Goal: Task Accomplishment & Management: Use online tool/utility

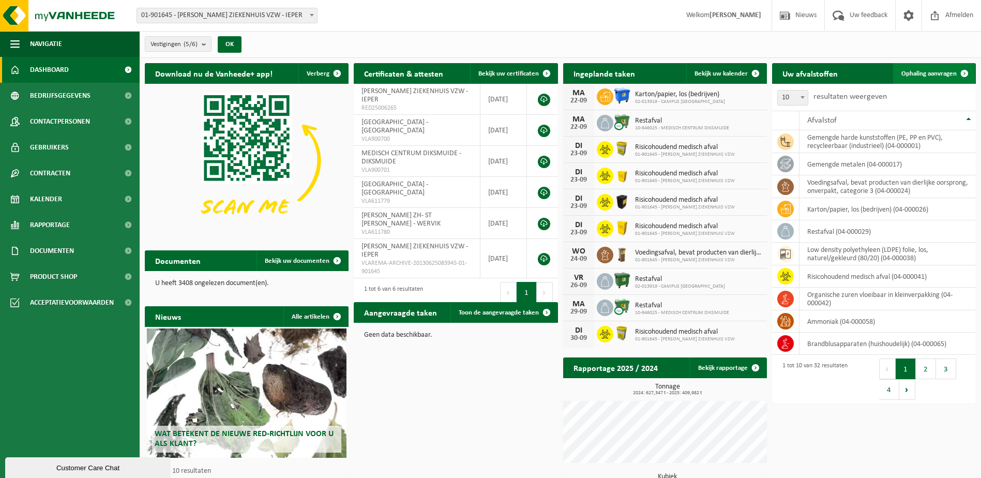
click at [911, 73] on span "Ophaling aanvragen" at bounding box center [929, 73] width 55 height 7
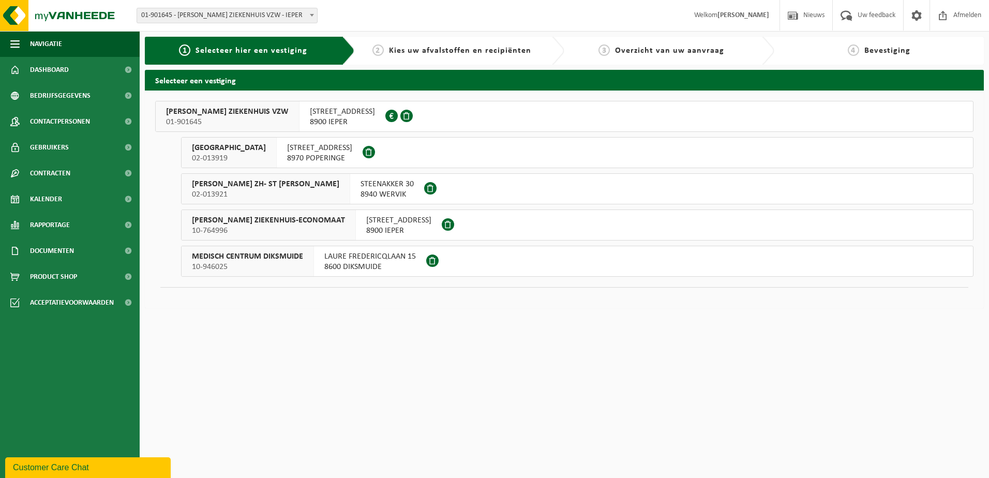
click at [216, 113] on span "JAN YPERMAN ZIEKENHUIS VZW" at bounding box center [227, 112] width 123 height 10
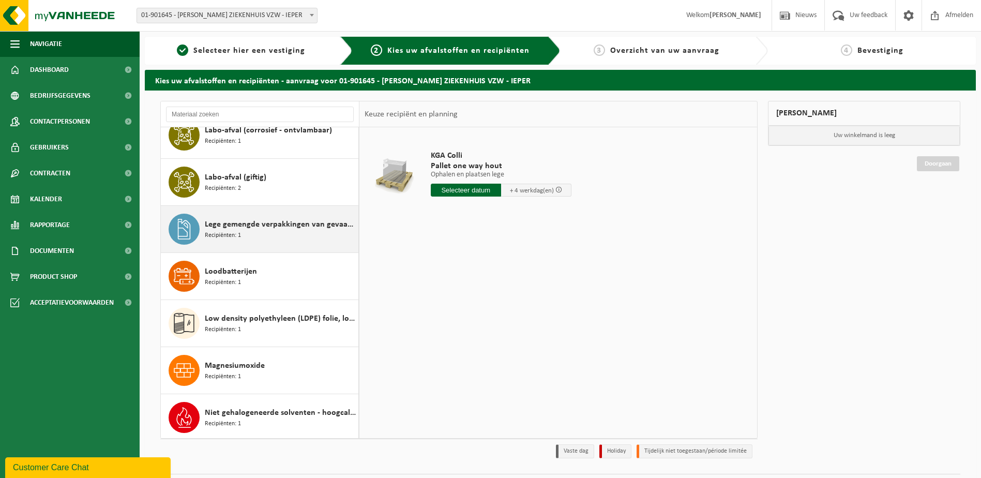
scroll to position [466, 0]
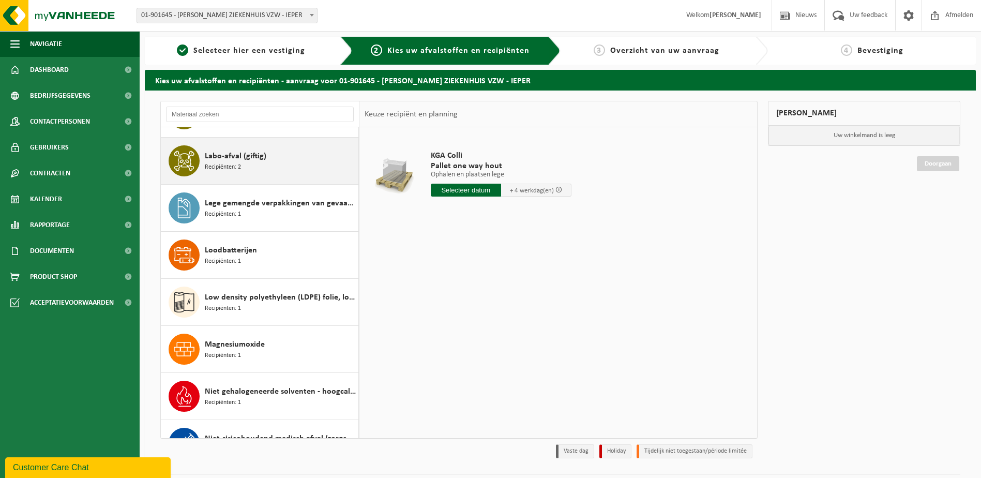
click at [350, 146] on div "Labo-afval (giftig) Recipiënten: 2" at bounding box center [260, 161] width 198 height 47
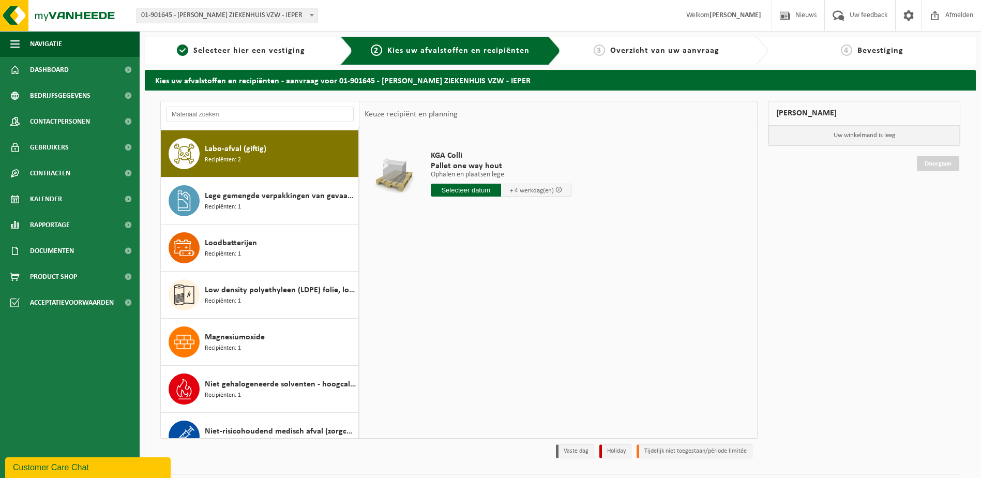
scroll to position [473, 0]
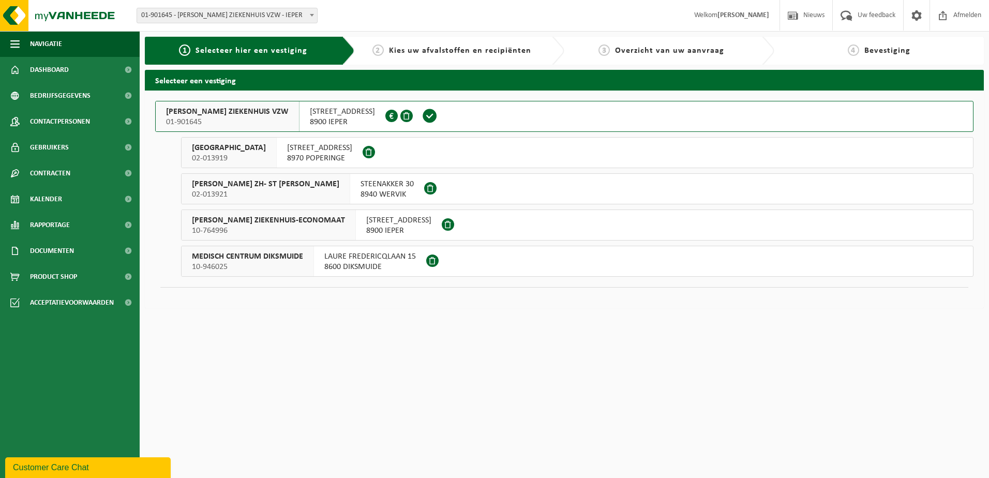
click at [168, 110] on span "JAN YPERMAN ZIEKENHUIS VZW" at bounding box center [227, 112] width 123 height 10
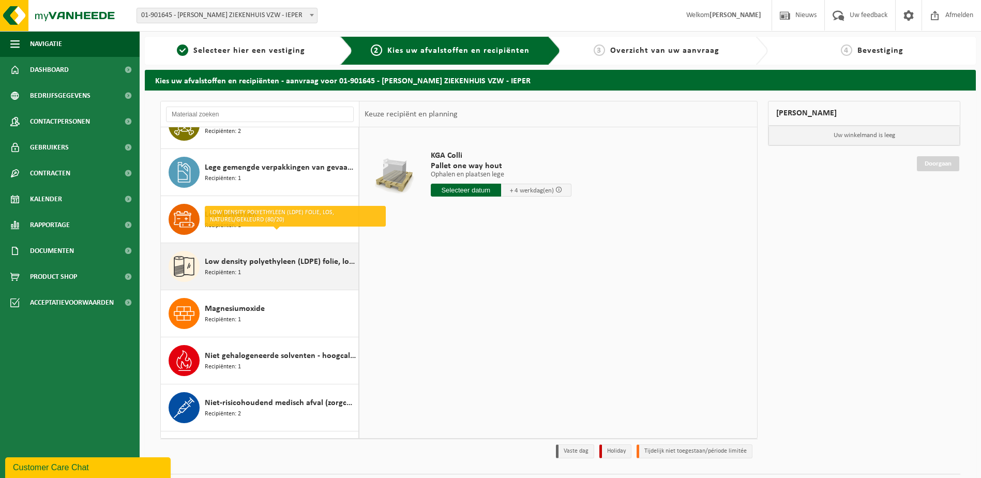
scroll to position [517, 0]
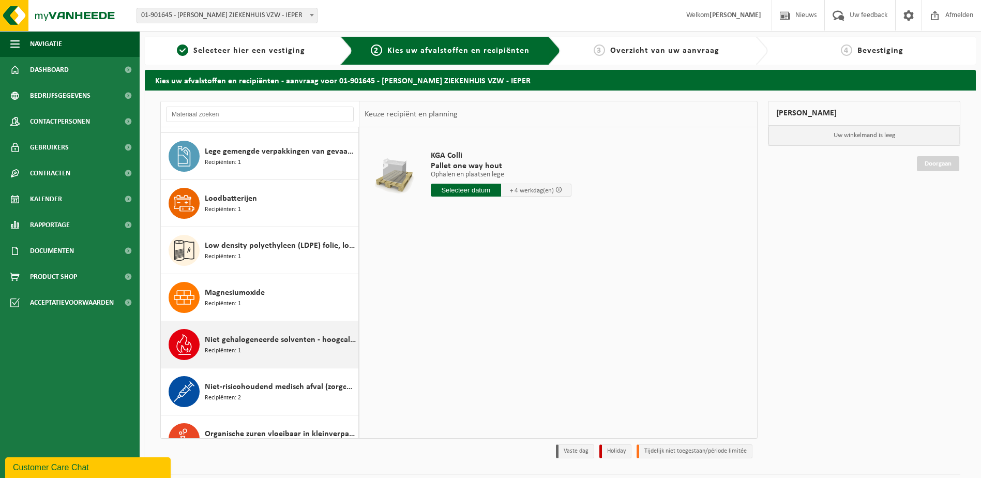
click at [276, 336] on span "Niet gehalogeneerde solventen - hoogcalorisch in 200lt-vat" at bounding box center [280, 340] width 151 height 12
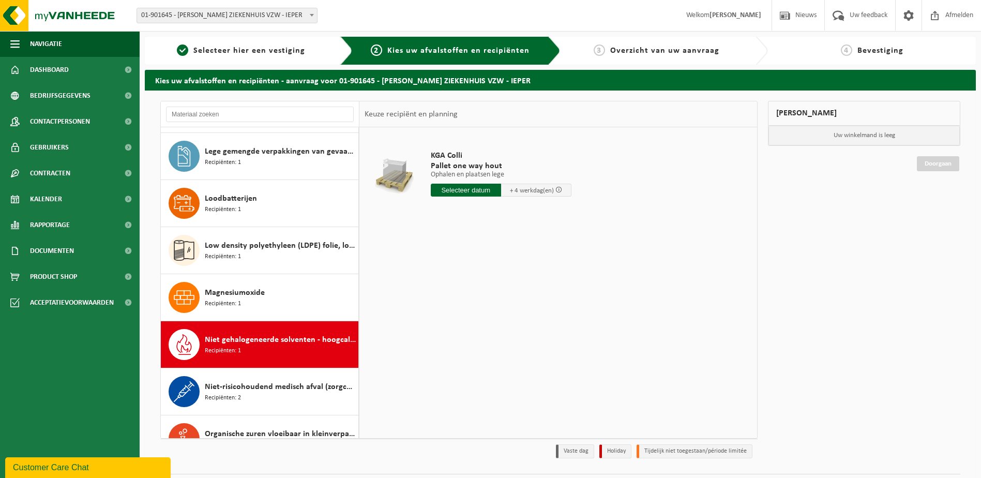
click at [276, 336] on div "Ammoniak Recipiënten: 1 Brandblusapparaten (huishoudelijk) Recipiënten: 3 Forma…" at bounding box center [260, 282] width 199 height 311
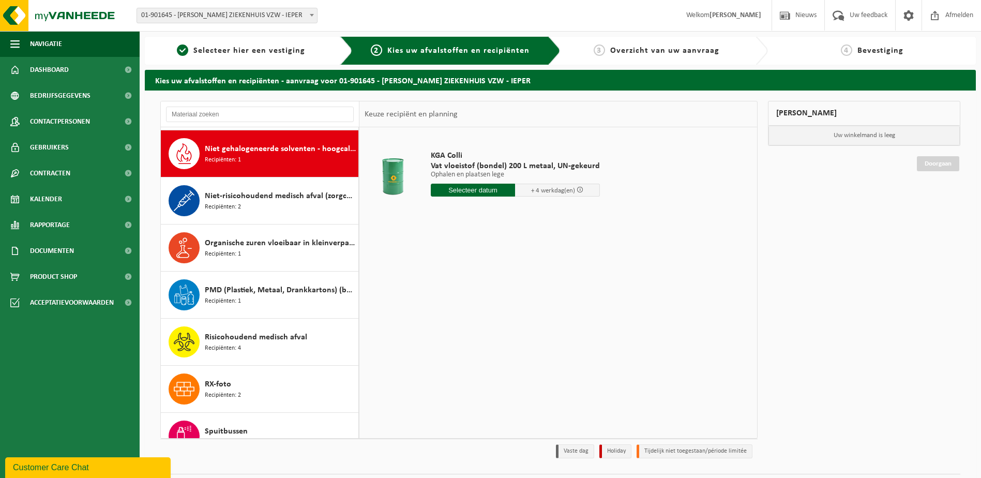
click at [483, 187] on input "text" at bounding box center [473, 190] width 85 height 13
click at [454, 299] on div "23" at bounding box center [459, 298] width 18 height 17
type input "Van 2025-09-23"
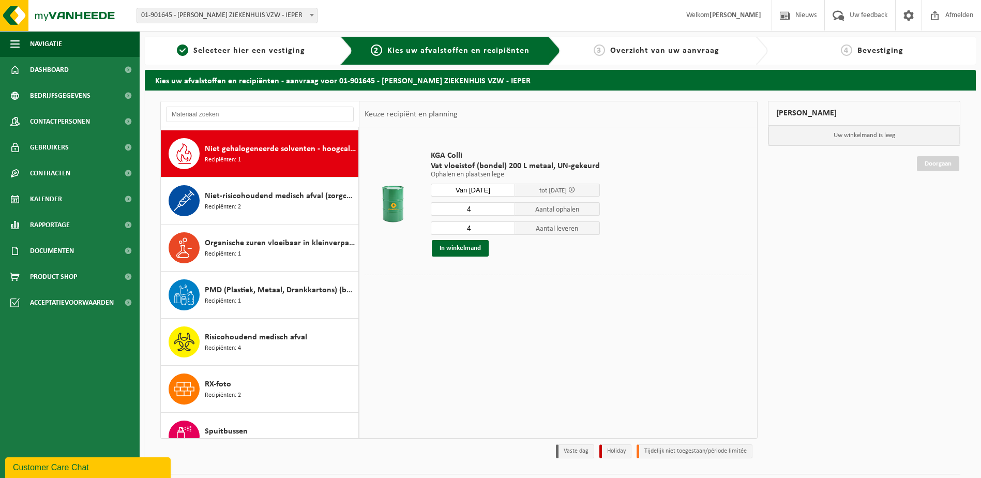
click at [469, 210] on input "4" at bounding box center [473, 208] width 85 height 13
type input "2"
click at [476, 225] on input "4" at bounding box center [473, 227] width 85 height 13
type input "2"
click at [459, 245] on button "In winkelmand" at bounding box center [460, 248] width 57 height 17
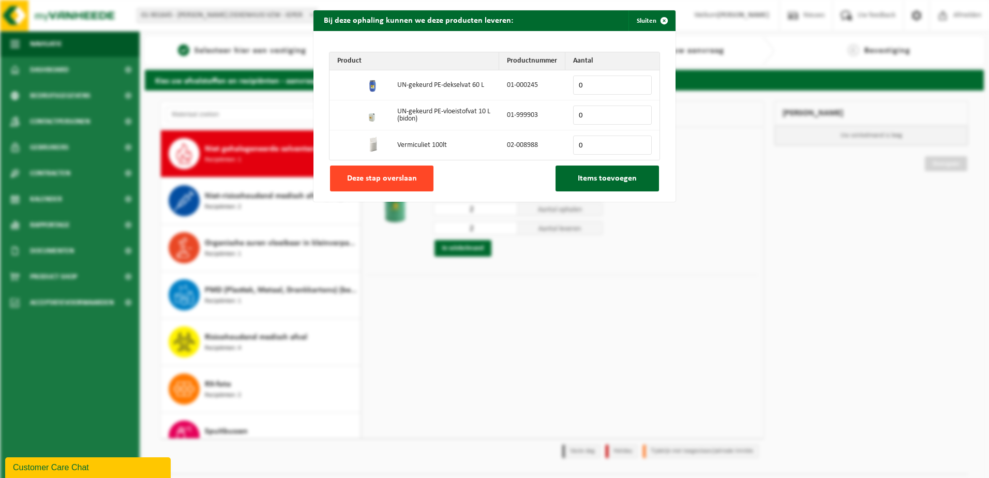
click at [347, 176] on span "Deze stap overslaan" at bounding box center [382, 178] width 70 height 8
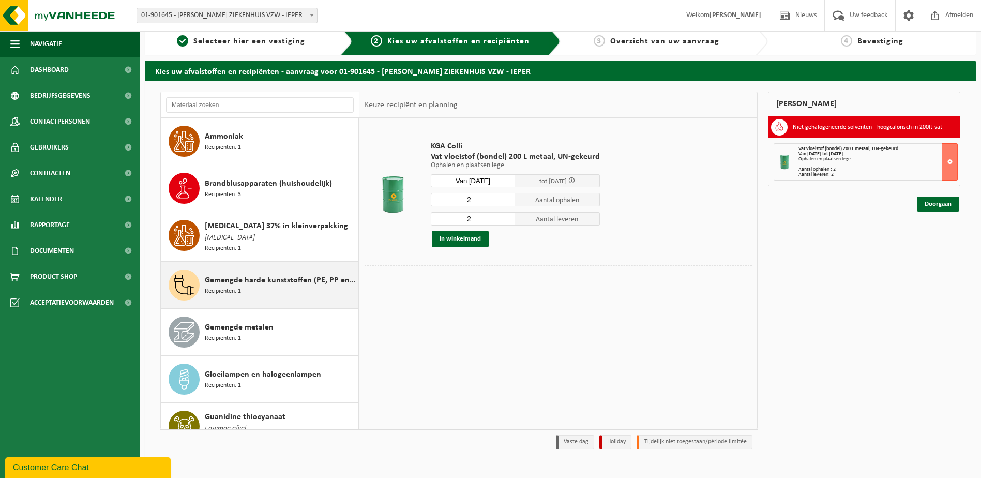
scroll to position [0, 0]
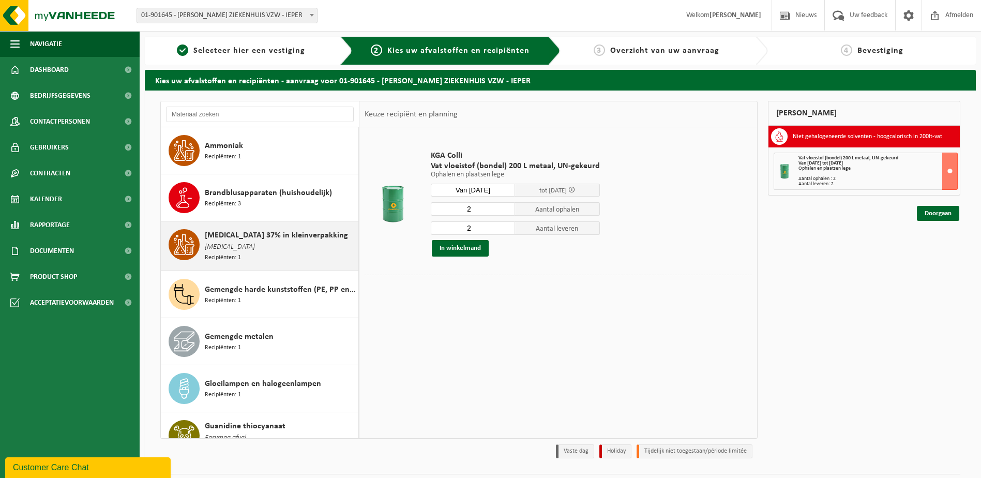
click at [236, 238] on span "[MEDICAL_DATA] 37% in kleinverpakking" at bounding box center [276, 235] width 143 height 12
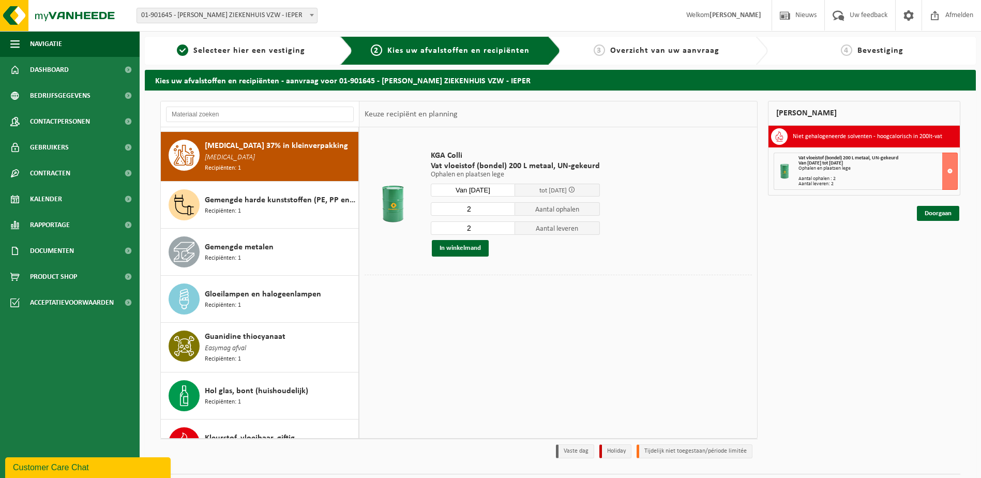
scroll to position [94, 0]
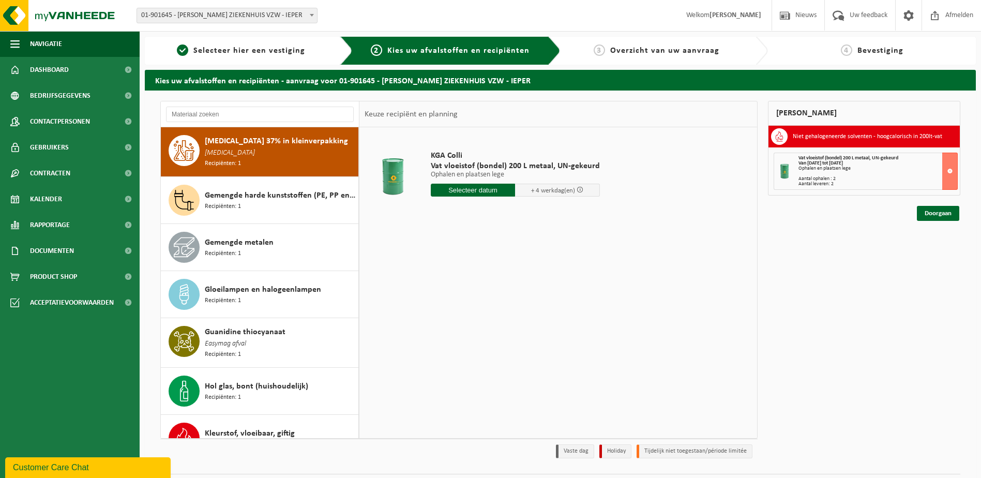
click at [465, 191] on input "text" at bounding box center [473, 190] width 85 height 13
click at [461, 297] on div "23" at bounding box center [459, 298] width 18 height 17
type input "Van 2025-09-23"
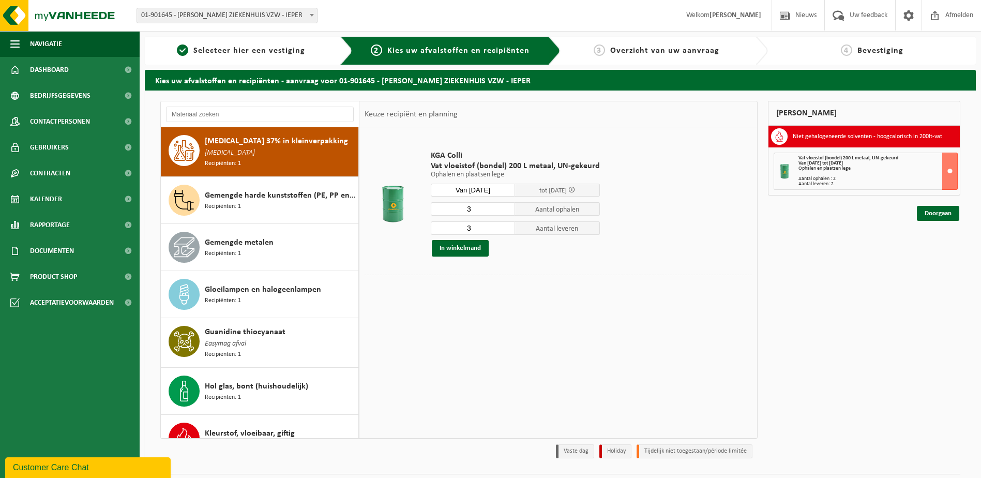
click at [474, 210] on input "3" at bounding box center [473, 208] width 85 height 13
type input "2"
click at [474, 231] on input "3" at bounding box center [473, 227] width 85 height 13
type input "2"
click at [479, 251] on button "In winkelmand" at bounding box center [460, 248] width 57 height 17
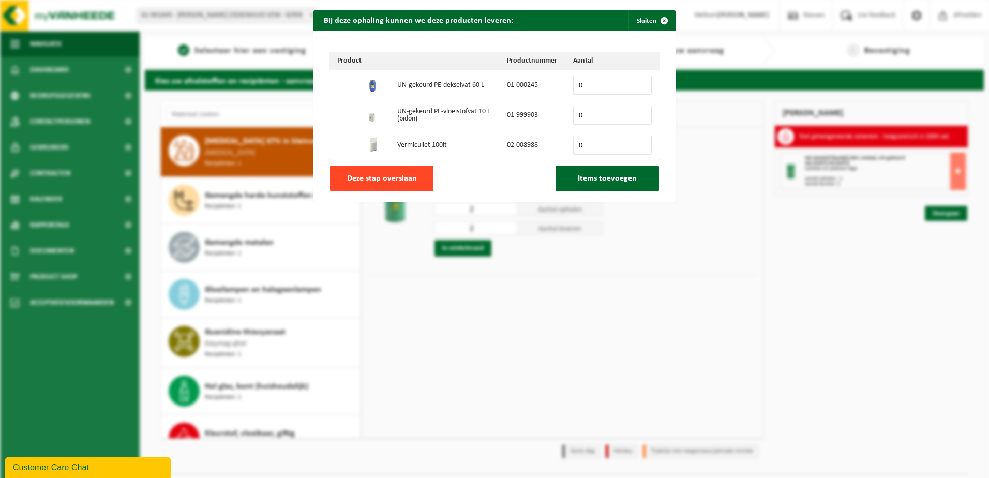
click at [398, 179] on span "Deze stap overslaan" at bounding box center [382, 178] width 70 height 8
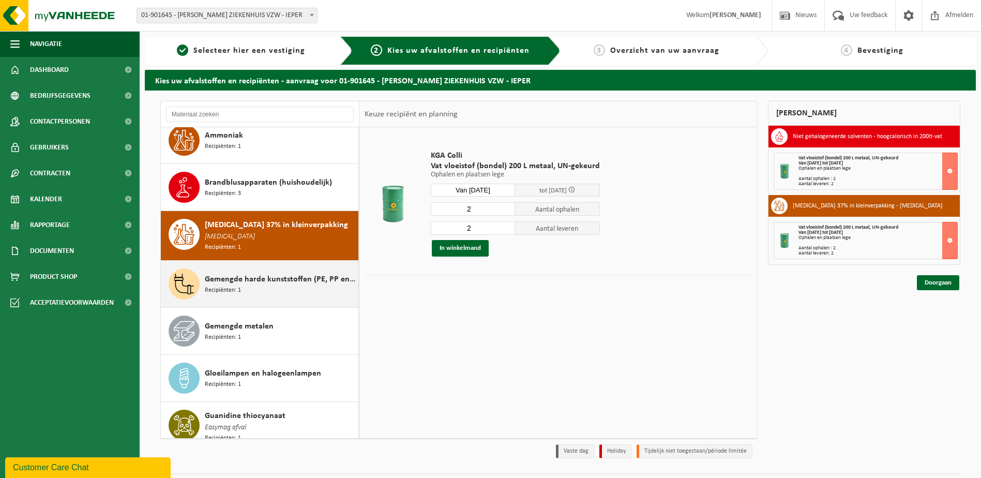
scroll to position [0, 0]
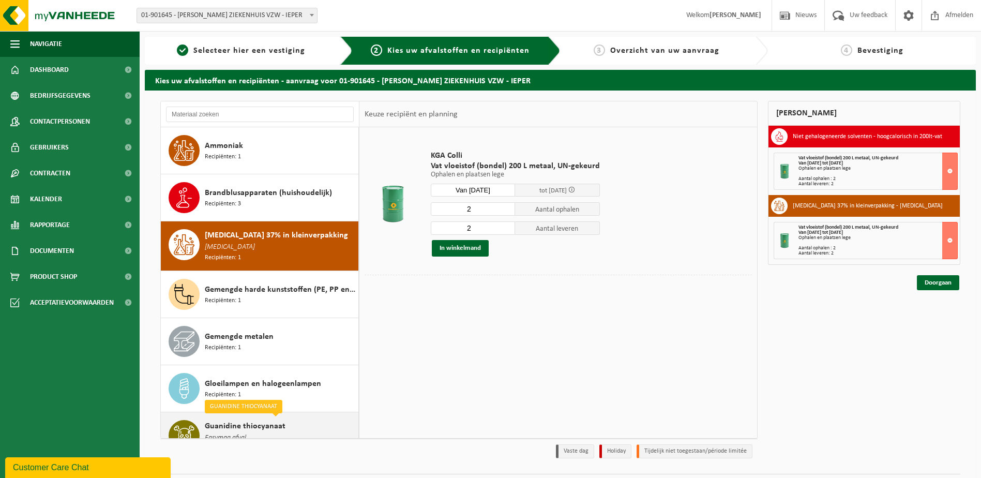
click at [229, 425] on span "Guanidine thiocyanaat" at bounding box center [245, 426] width 81 height 12
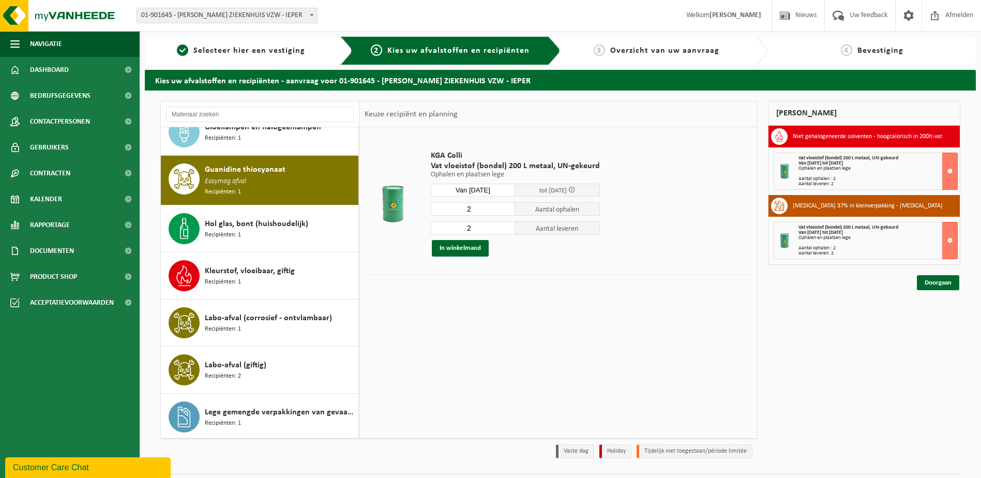
scroll to position [284, 0]
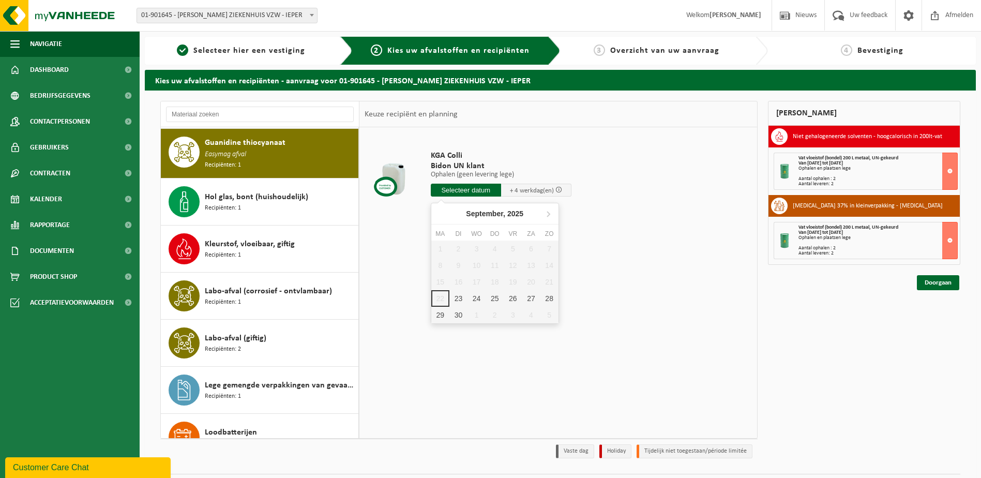
click at [460, 187] on input "text" at bounding box center [466, 190] width 70 height 13
click at [458, 299] on div "23" at bounding box center [459, 298] width 18 height 17
type input "Van 2025-09-23"
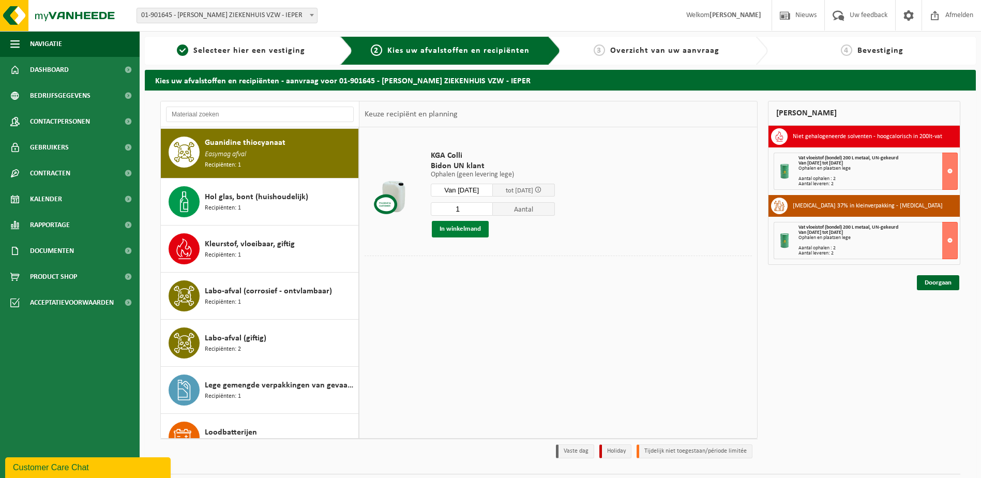
click at [460, 229] on button "In winkelmand" at bounding box center [460, 229] width 57 height 17
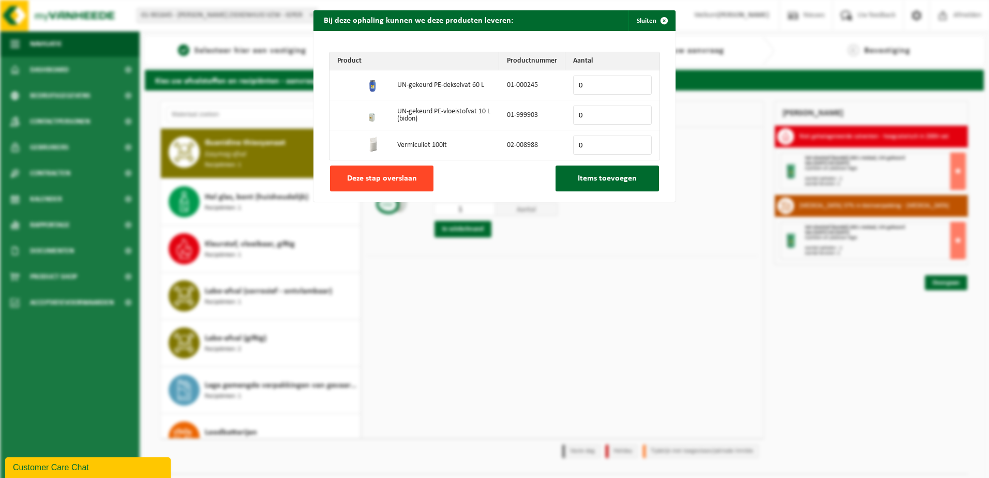
click at [379, 187] on button "Deze stap overslaan" at bounding box center [381, 179] width 103 height 26
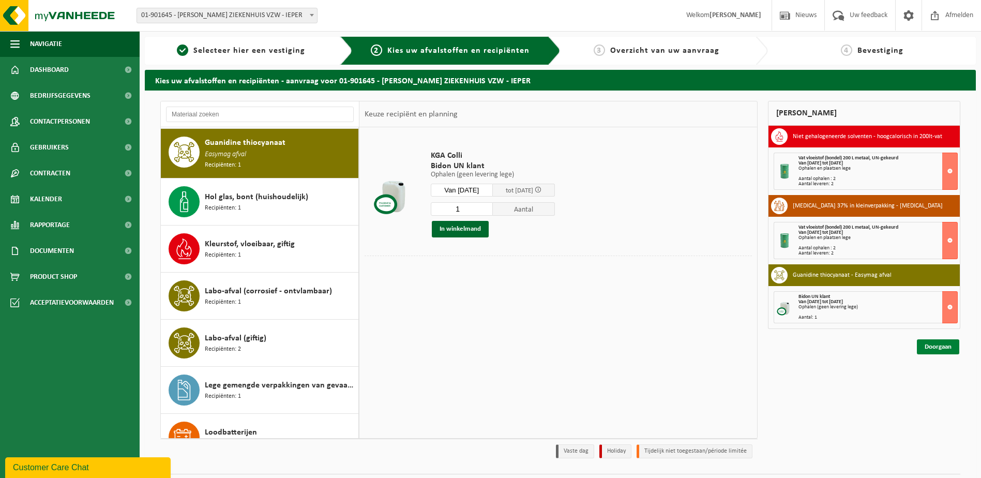
click at [938, 345] on link "Doorgaan" at bounding box center [938, 346] width 42 height 15
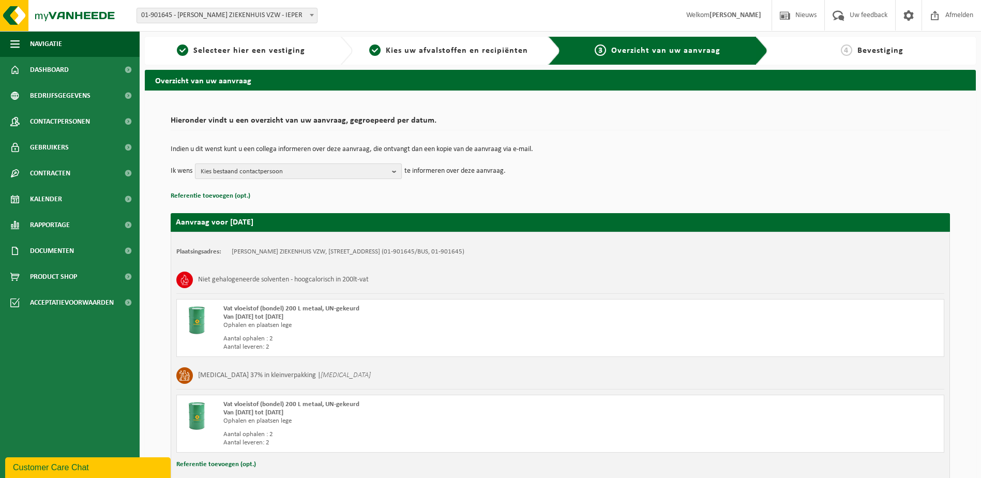
click at [396, 169] on b "button" at bounding box center [396, 171] width 9 height 14
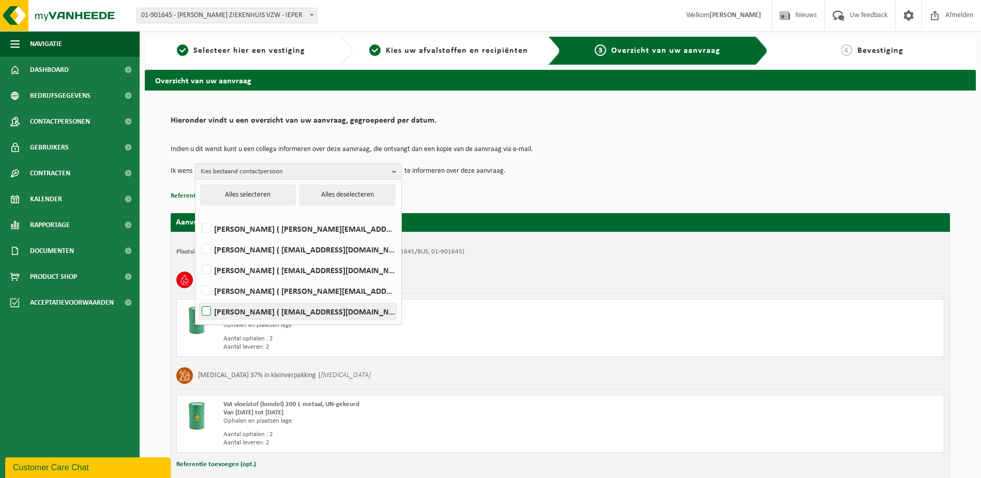
click at [207, 311] on label "[PERSON_NAME] ( [EMAIL_ADDRESS][DOMAIN_NAME] )" at bounding box center [298, 312] width 197 height 16
click at [198, 299] on input "[PERSON_NAME] ( [EMAIL_ADDRESS][DOMAIN_NAME] )" at bounding box center [198, 298] width 1 height 1
checkbox input "true"
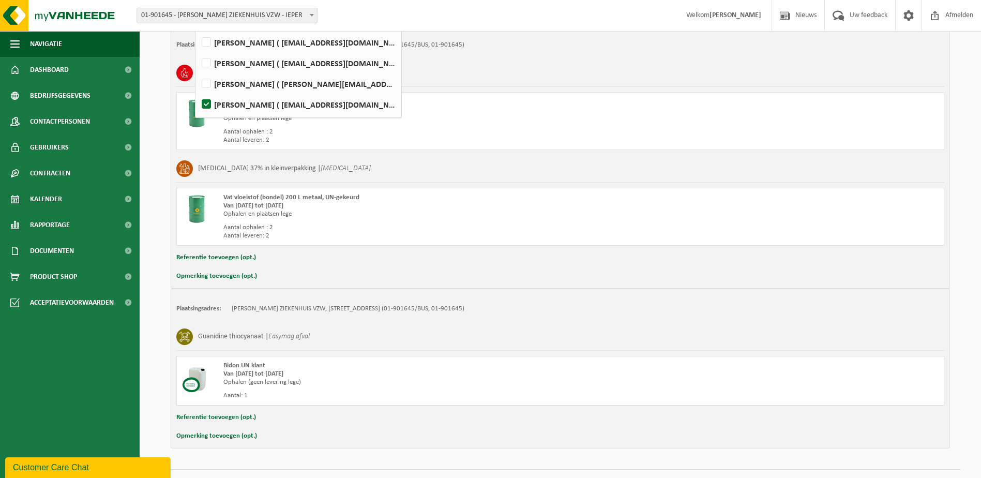
scroll to position [230, 0]
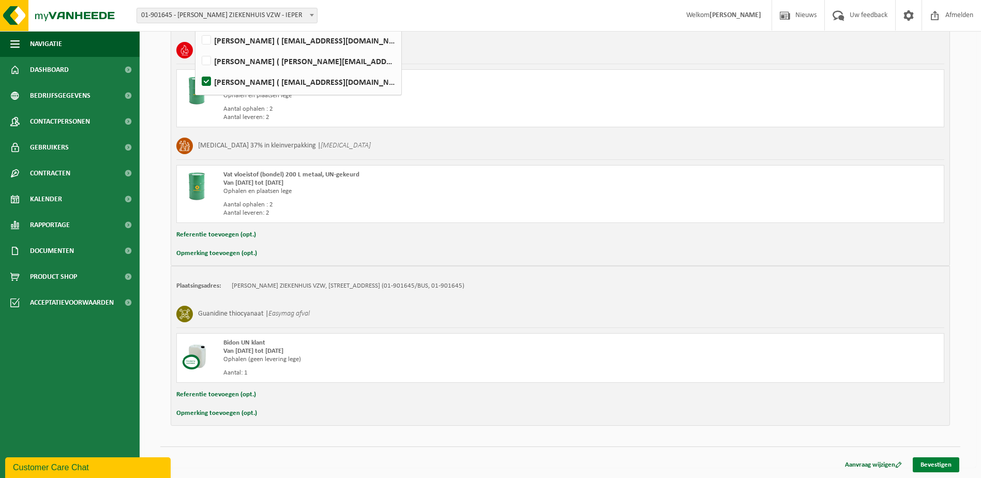
click at [931, 462] on link "Bevestigen" at bounding box center [936, 464] width 47 height 15
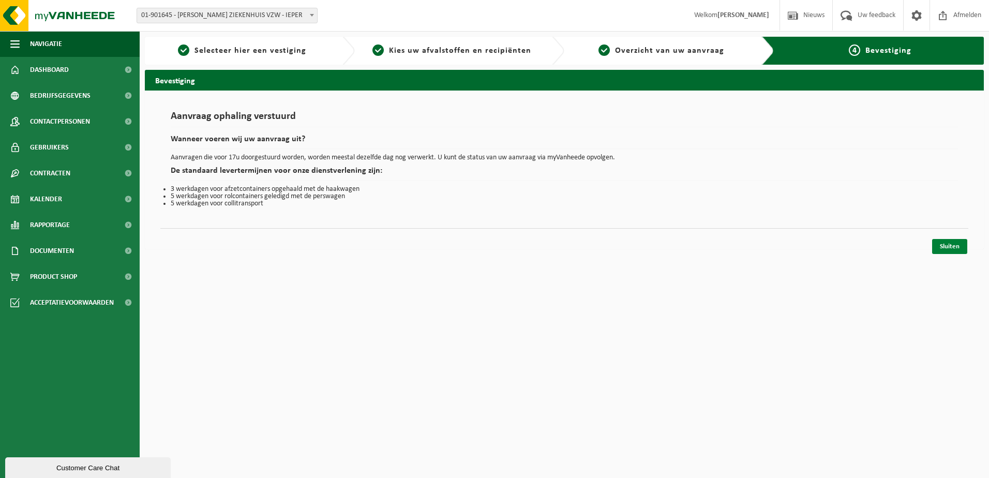
click at [953, 245] on link "Sluiten" at bounding box center [949, 246] width 35 height 15
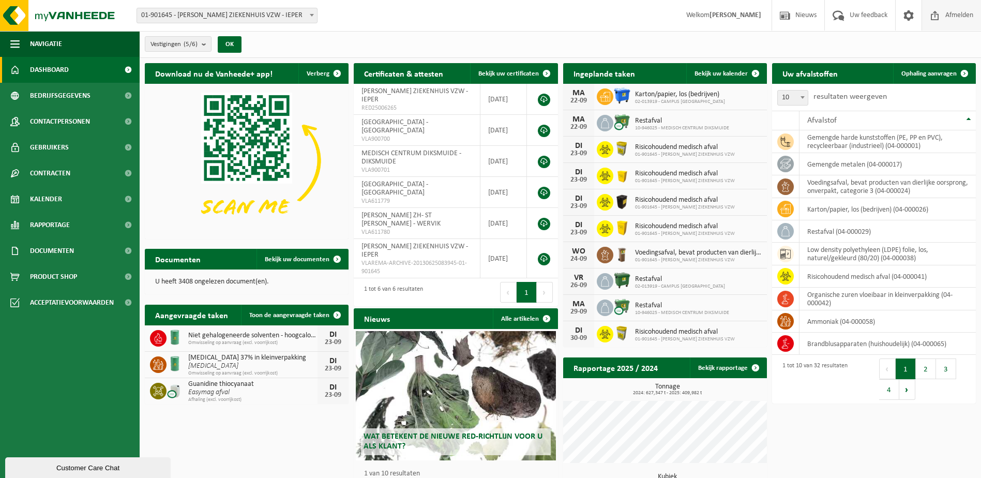
click at [950, 10] on span "Afmelden" at bounding box center [959, 15] width 33 height 31
